Goal: Information Seeking & Learning: Learn about a topic

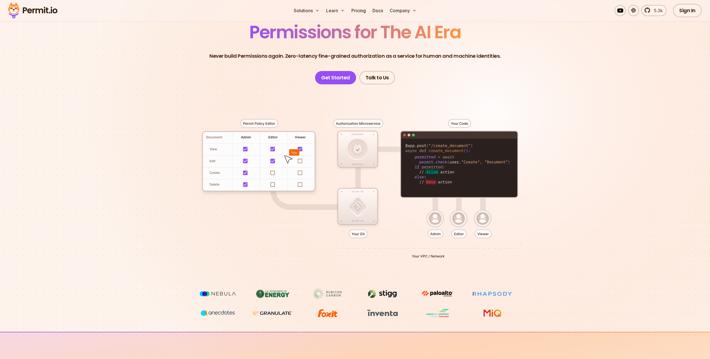
scroll to position [50, 0]
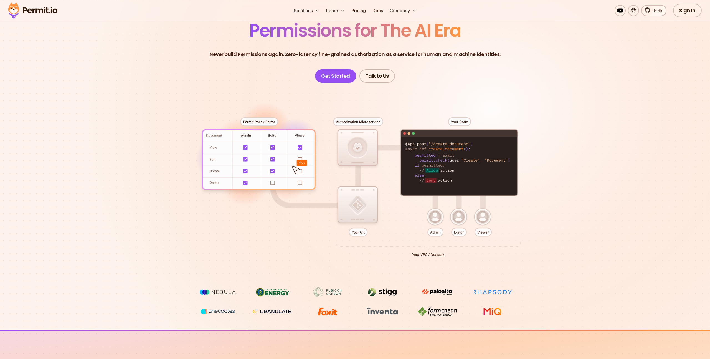
click at [275, 184] on div at bounding box center [355, 185] width 388 height 204
click at [274, 183] on div at bounding box center [355, 185] width 388 height 204
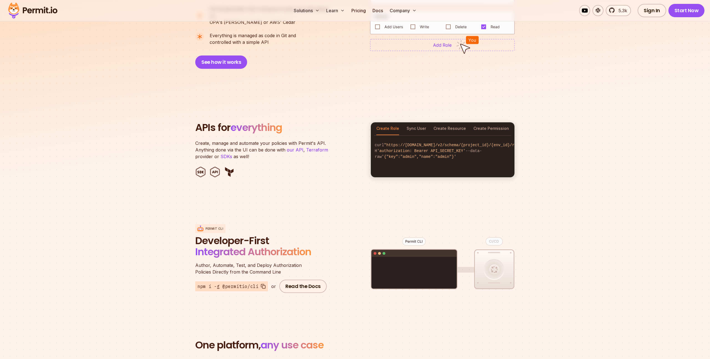
scroll to position [517, 0]
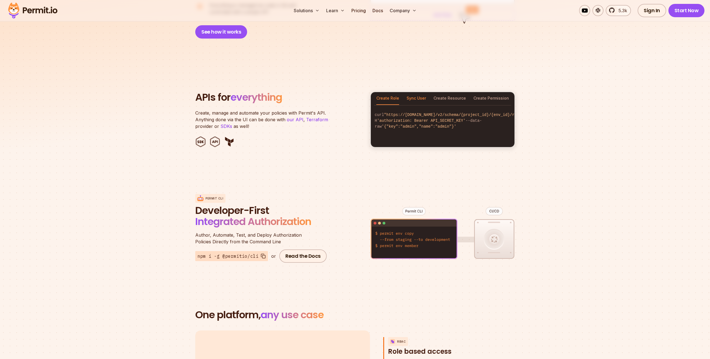
click at [414, 92] on button "Sync User" at bounding box center [416, 98] width 19 height 13
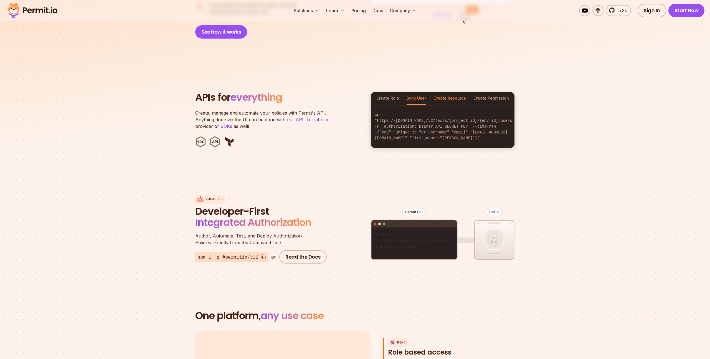
click at [440, 92] on button "Create Resource" at bounding box center [449, 98] width 32 height 13
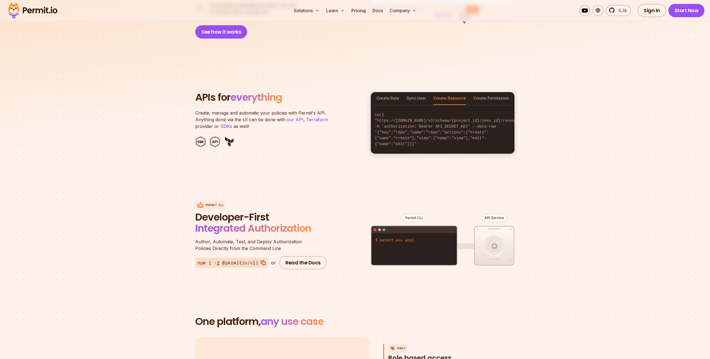
click at [475, 92] on div "Create Role Sync User Create Resource Create Permission" at bounding box center [443, 98] width 144 height 13
click at [476, 92] on button "Create Permission" at bounding box center [490, 98] width 35 height 13
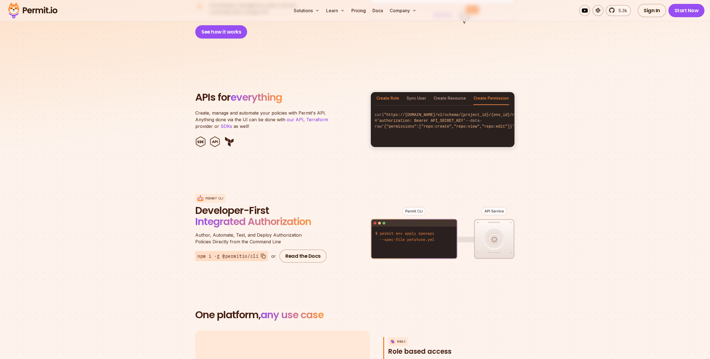
click at [393, 92] on button "Create Role" at bounding box center [387, 98] width 23 height 13
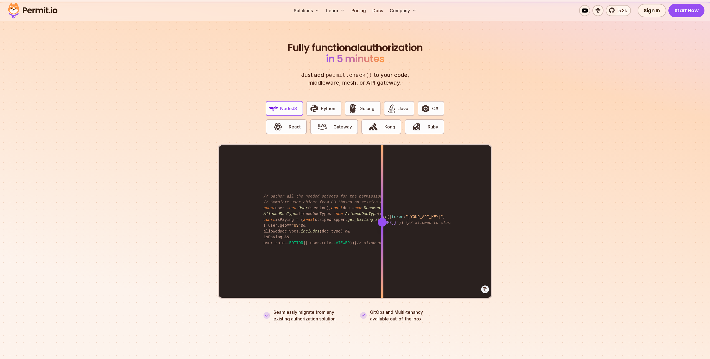
scroll to position [1024, 0]
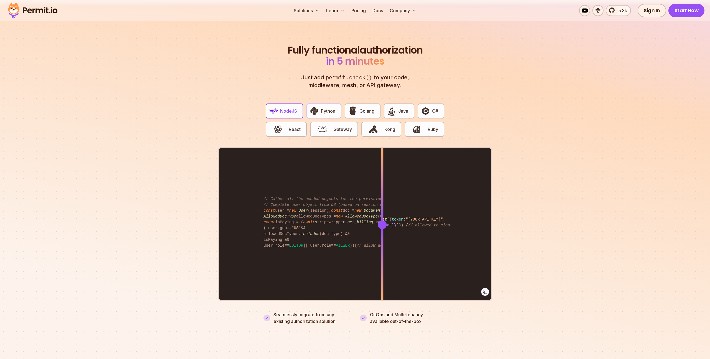
click at [332, 108] on span "Python" at bounding box center [328, 111] width 14 height 7
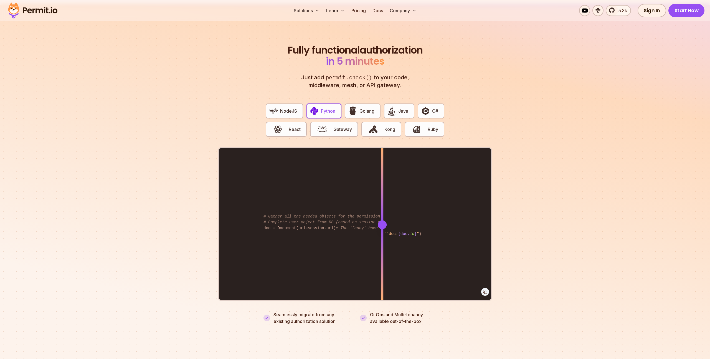
scroll to position [1033, 0]
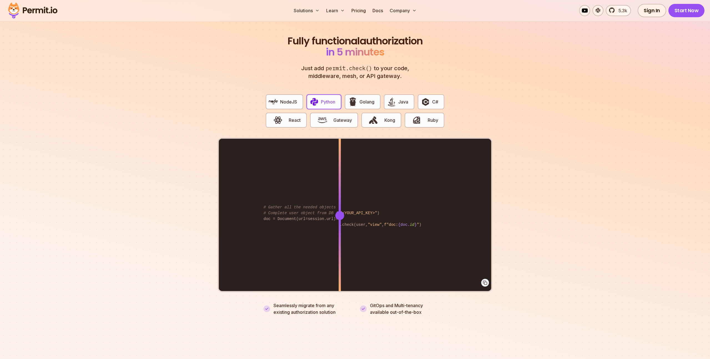
click at [340, 236] on div "from permit import Permit permit = Permit(token= "<YOUR_API_KEY>" ) permitted =…" at bounding box center [355, 215] width 272 height 153
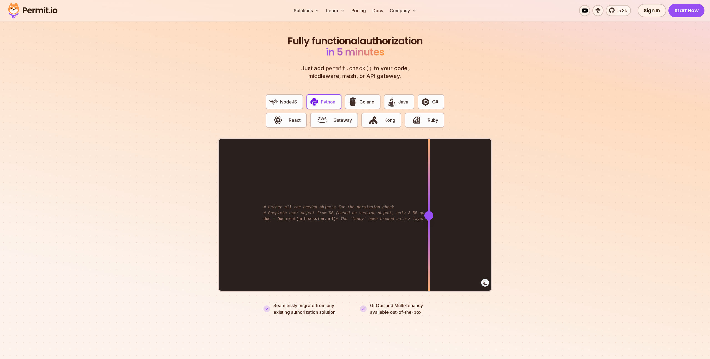
drag, startPoint x: 341, startPoint y: 208, endPoint x: 429, endPoint y: 205, distance: 87.4
click at [429, 211] on div at bounding box center [428, 215] width 9 height 9
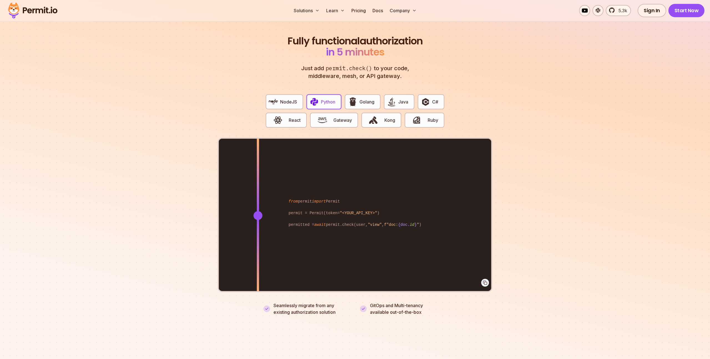
drag, startPoint x: 429, startPoint y: 205, endPoint x: 258, endPoint y: 226, distance: 172.1
click at [258, 226] on div at bounding box center [258, 215] width 2 height 153
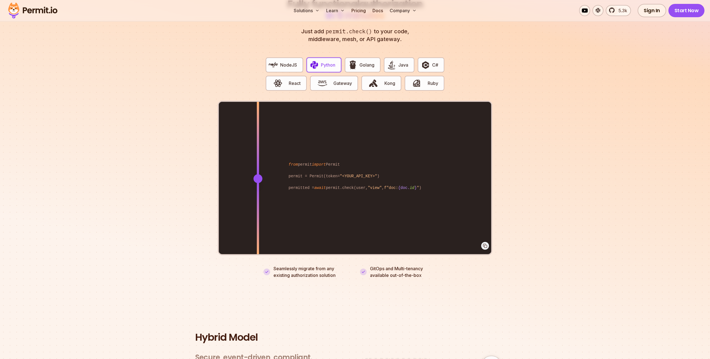
scroll to position [1073, 0]
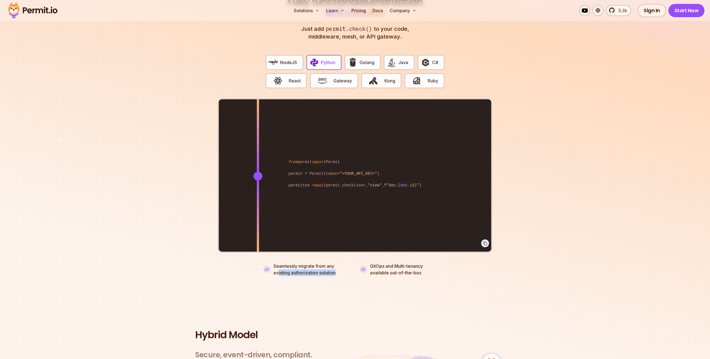
drag, startPoint x: 278, startPoint y: 263, endPoint x: 302, endPoint y: 282, distance: 30.8
click at [302, 282] on section "Fully functional authorization in 5 minutes Just add permit.check() to your cod…" at bounding box center [355, 129] width 710 height 346
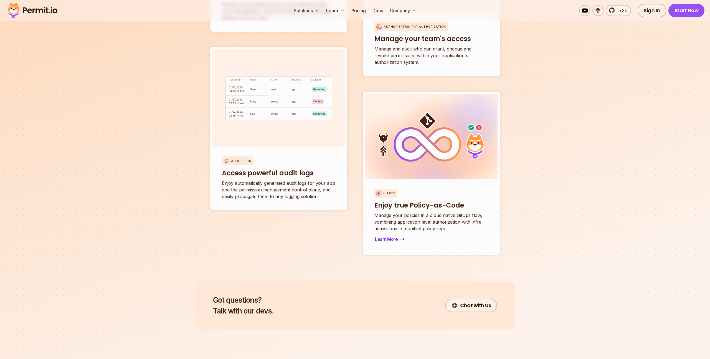
scroll to position [2060, 0]
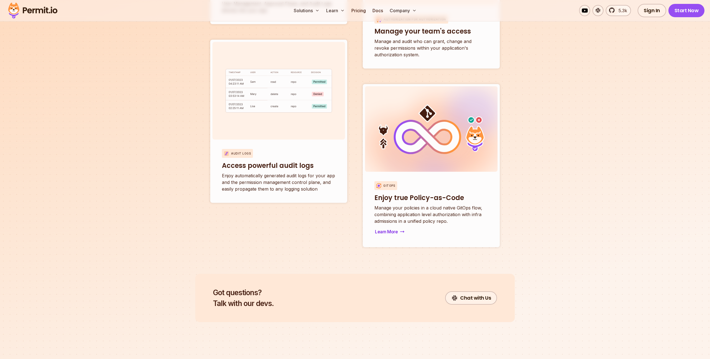
click at [381, 219] on div "Gitops Enjoy true Policy-as-Code Manage your policies in a cloud native GitOps …" at bounding box center [431, 208] width 133 height 73
